Goal: Information Seeking & Learning: Learn about a topic

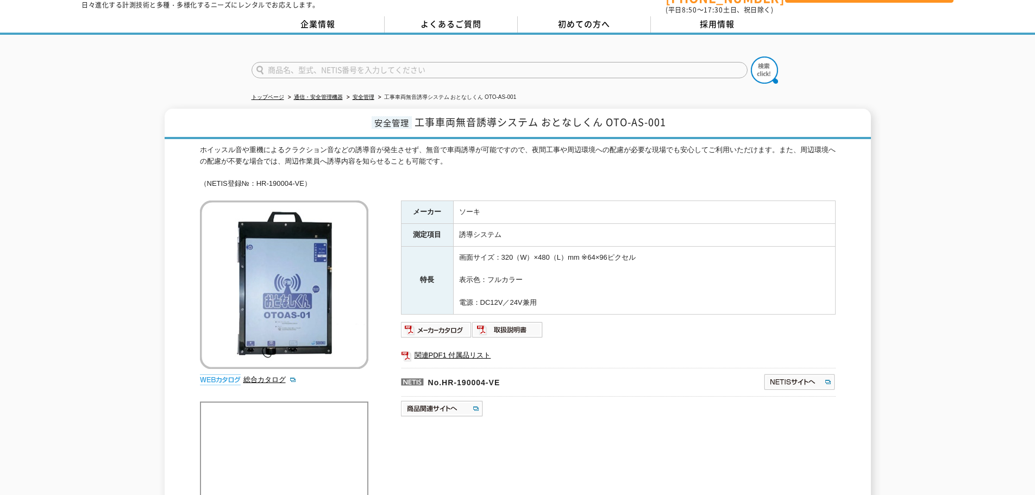
scroll to position [54, 0]
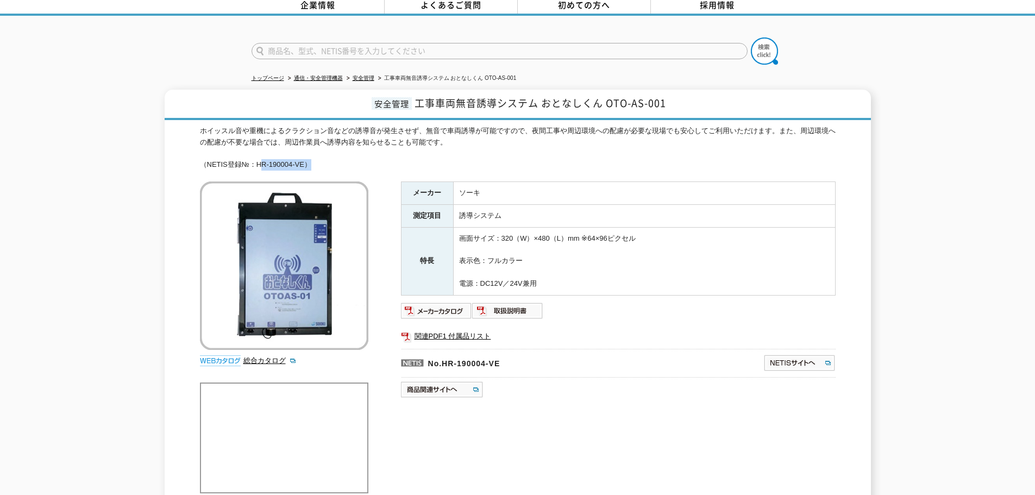
drag, startPoint x: 256, startPoint y: 156, endPoint x: 306, endPoint y: 160, distance: 49.5
click at [306, 160] on div "ホイッスル音や重機によるクラクション音などの誘導音が発生させず、無音で車両誘導が可能ですので、夜間工事や周辺環境への配慮が必要な現場でも安心してご利用いただけ…" at bounding box center [517, 147] width 635 height 45
copy div "HR-190004-VE"
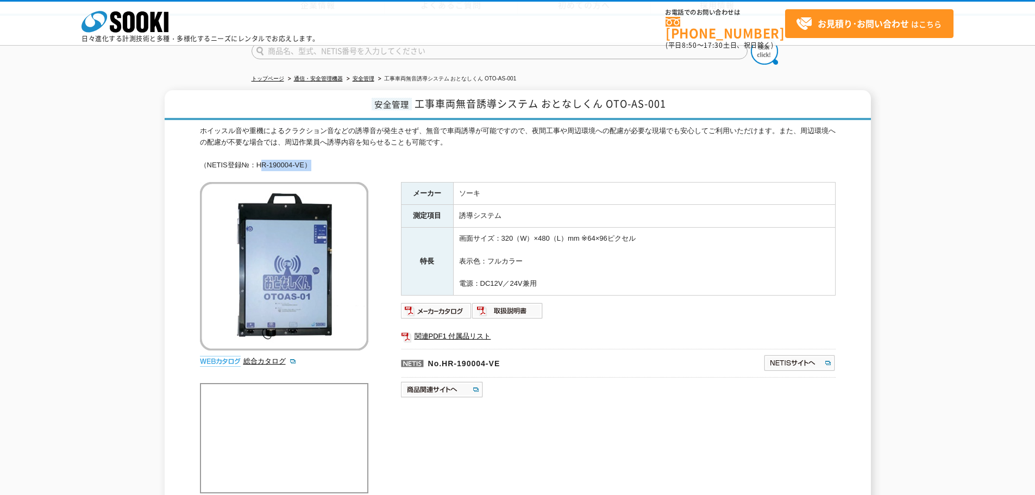
scroll to position [2, 0]
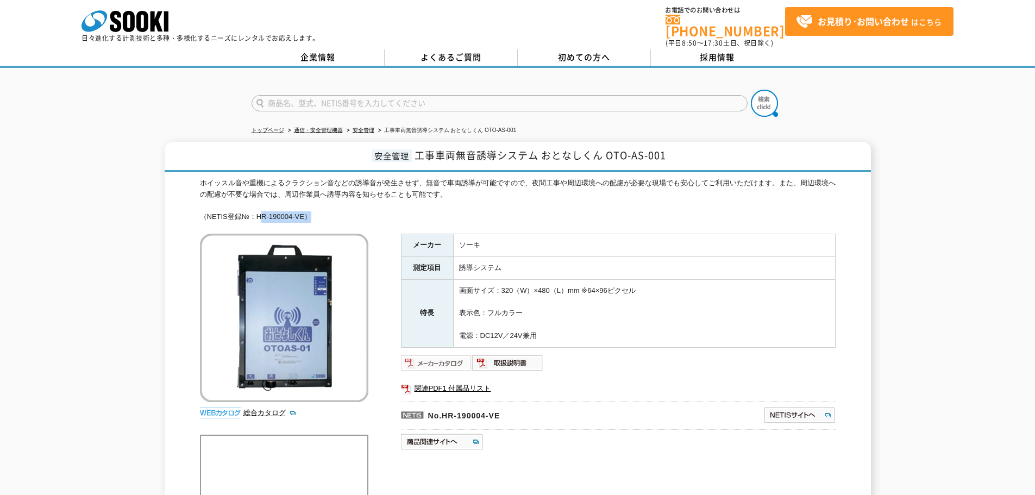
click at [450, 359] on img at bounding box center [436, 362] width 71 height 17
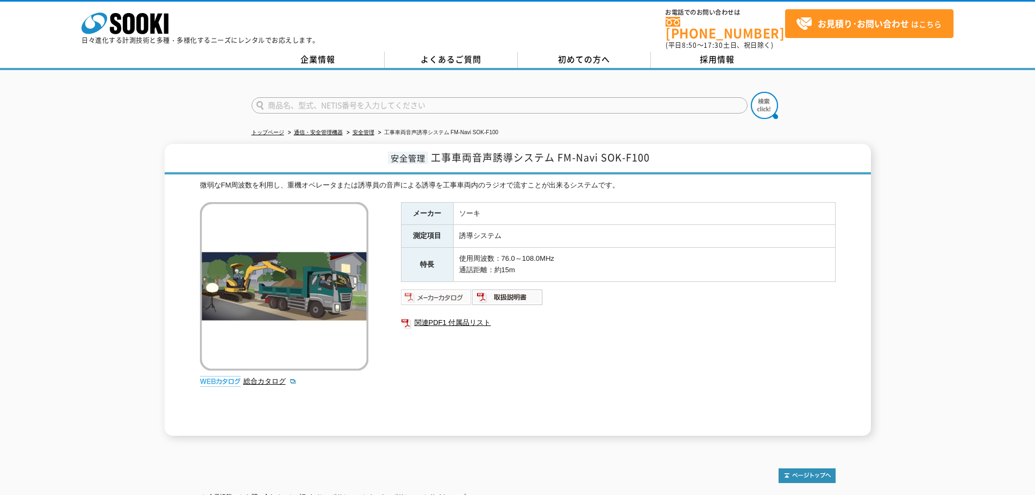
click at [456, 291] on img at bounding box center [436, 296] width 71 height 17
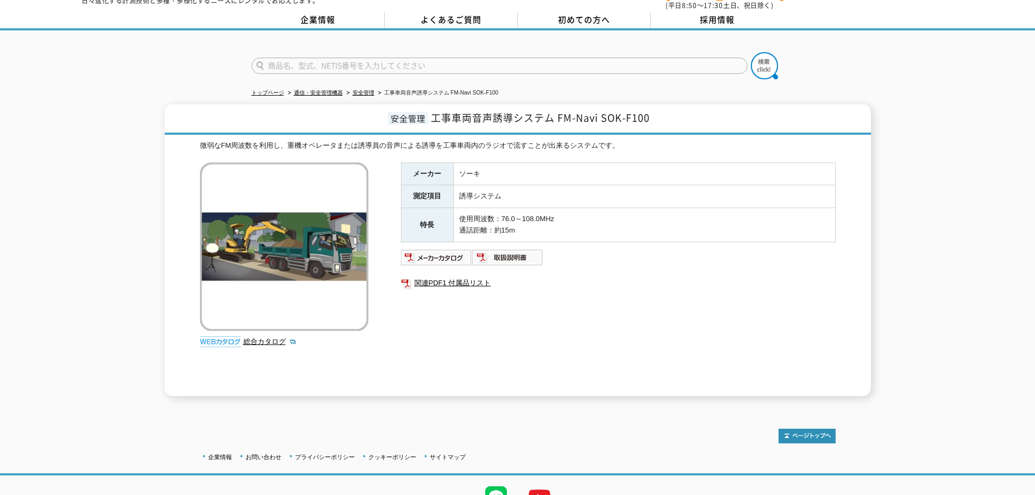
scroll to position [89, 0]
